Goal: Share content: Share content

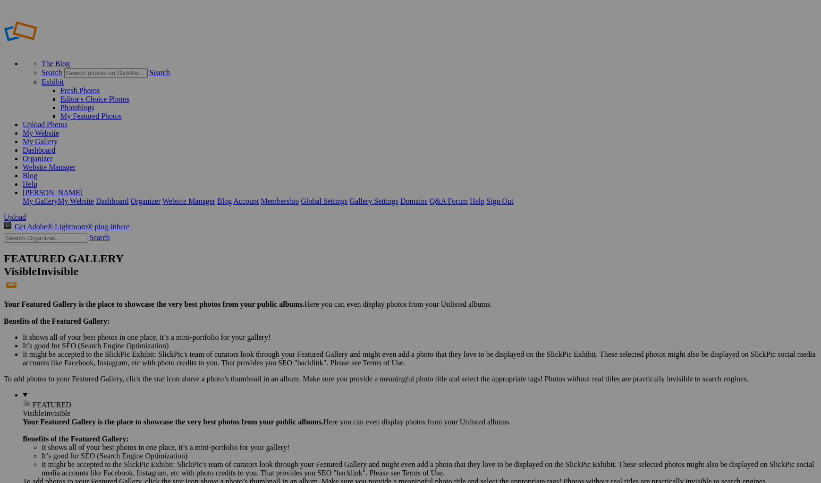
type input "[PERSON_NAME] Mc [PERSON_NAME]-4 Favorites"
click at [326, 289] on span "Create" at bounding box center [316, 293] width 20 height 8
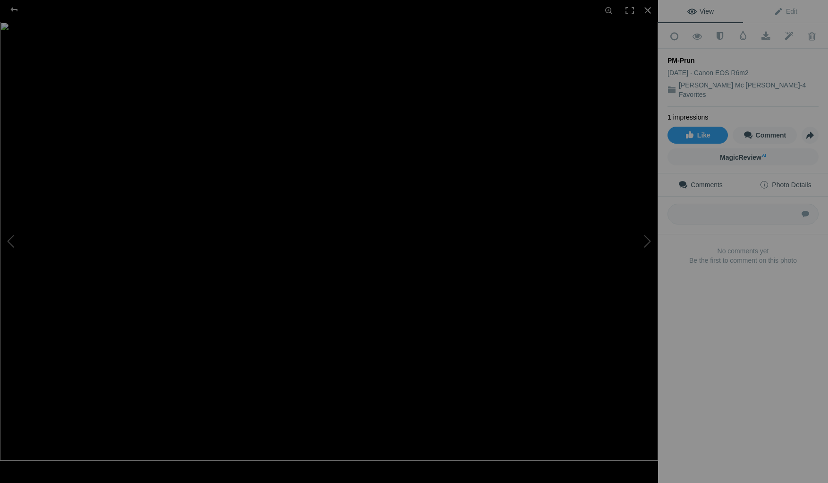
click at [782, 181] on span "Photo Details" at bounding box center [785, 185] width 51 height 8
click at [650, 242] on button at bounding box center [622, 241] width 71 height 174
click at [647, 242] on button at bounding box center [622, 241] width 71 height 174
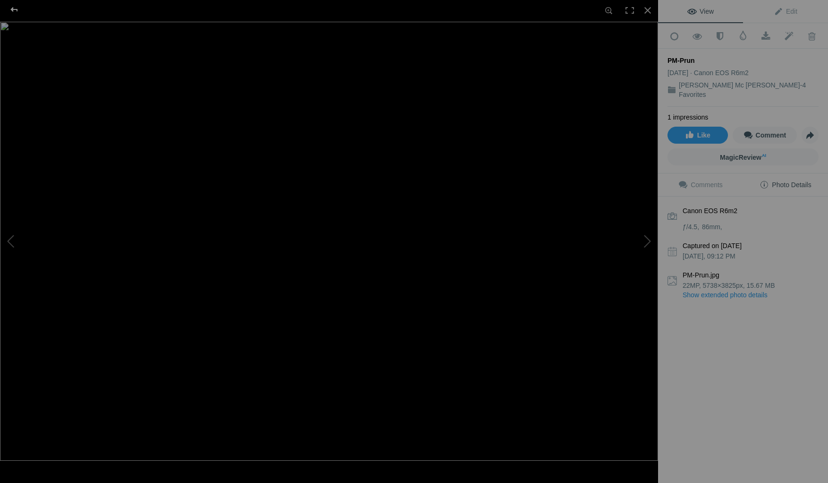
click at [13, 7] on div at bounding box center [14, 9] width 34 height 19
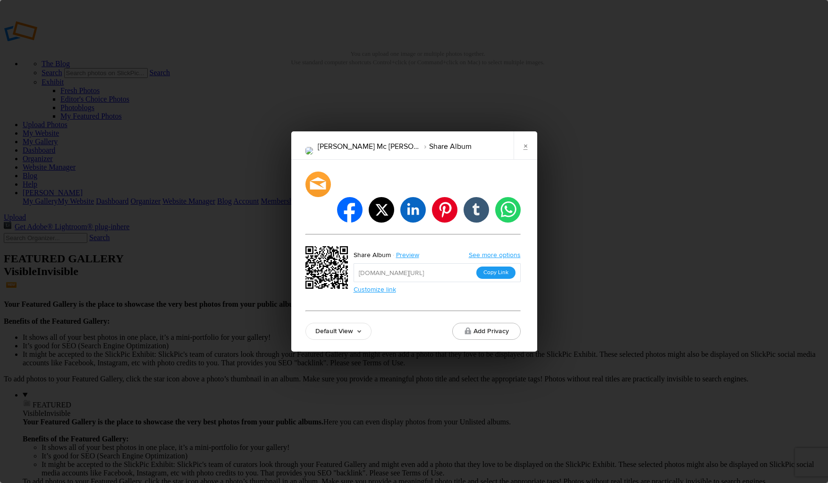
click at [495, 266] on button "Copy Link" at bounding box center [496, 272] width 39 height 12
click at [523, 158] on link "×" at bounding box center [526, 145] width 24 height 28
